Goal: Transaction & Acquisition: Book appointment/travel/reservation

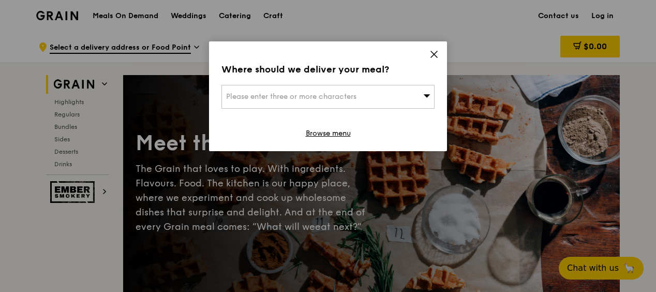
click at [413, 96] on div "Please enter three or more characters" at bounding box center [327, 97] width 213 height 24
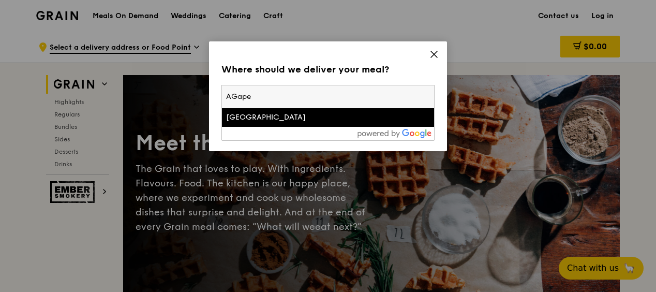
type input "AGape"
click at [369, 120] on div "Agape Village" at bounding box center [302, 117] width 153 height 10
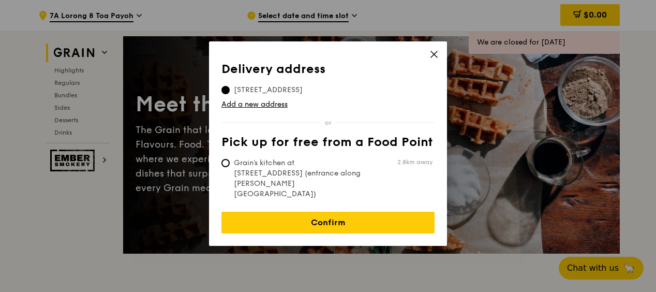
scroll to position [52, 0]
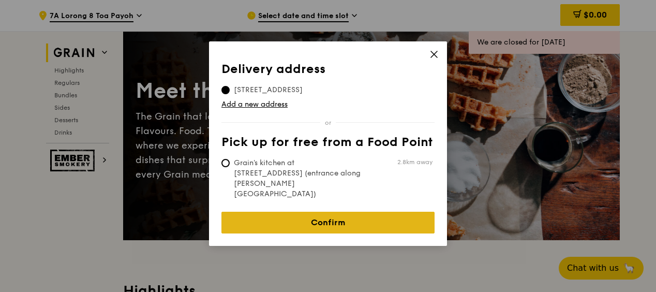
click at [355, 212] on link "Confirm" at bounding box center [327, 223] width 213 height 22
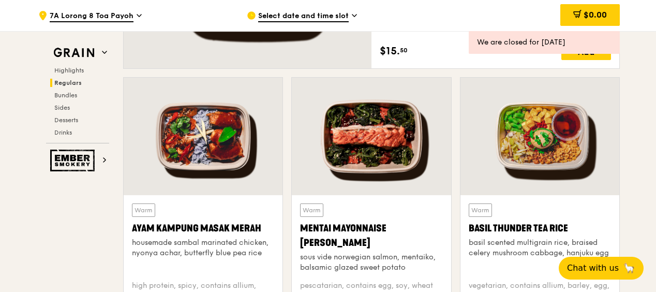
scroll to position [672, 0]
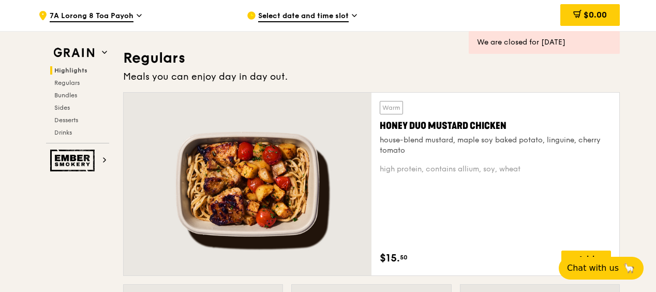
click at [71, 72] on span "Highlights" at bounding box center [70, 70] width 33 height 7
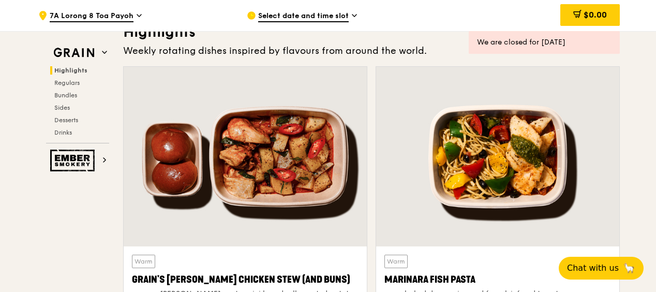
scroll to position [292, 0]
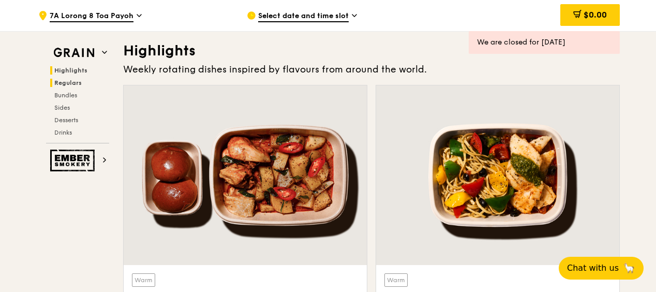
click at [71, 83] on span "Regulars" at bounding box center [67, 82] width 27 height 7
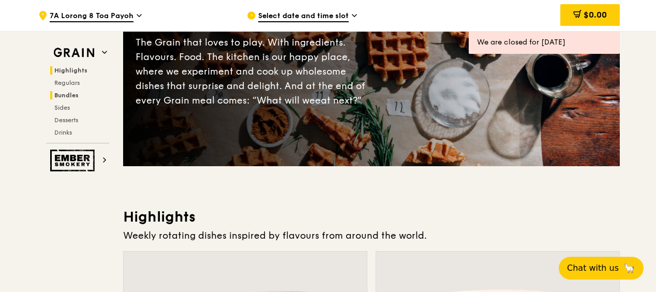
scroll to position [0, 0]
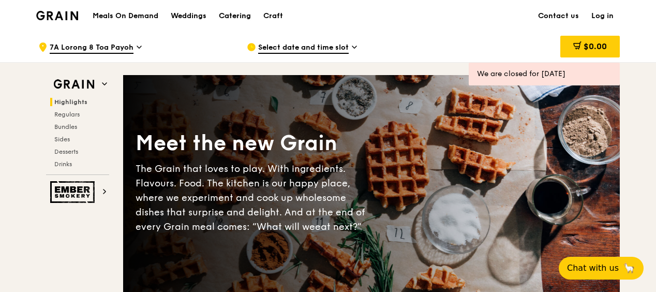
click at [228, 12] on div "Catering" at bounding box center [235, 16] width 32 height 31
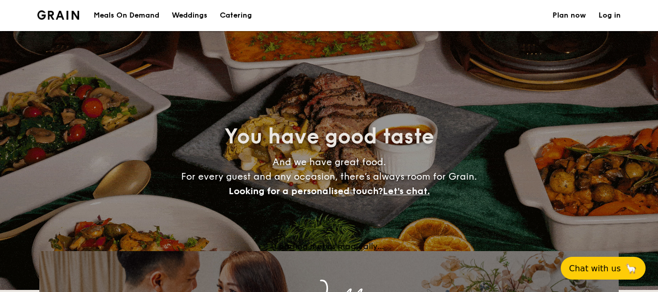
select select
